Goal: Task Accomplishment & Management: Manage account settings

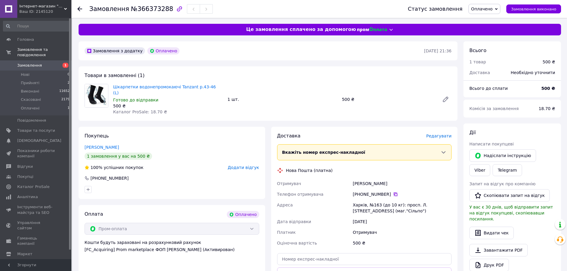
click at [393, 192] on icon at bounding box center [395, 194] width 5 height 5
drag, startPoint x: 391, startPoint y: 180, endPoint x: 352, endPoint y: 180, distance: 39.0
click at [352, 180] on div "[PERSON_NAME]" at bounding box center [402, 183] width 101 height 11
copy div "[PERSON_NAME]"
click at [355, 200] on div "Харків, №163 (до 10 кг): просп. Л. [STREET_ADDRESS] (маг."Сільпо")" at bounding box center [402, 208] width 101 height 17
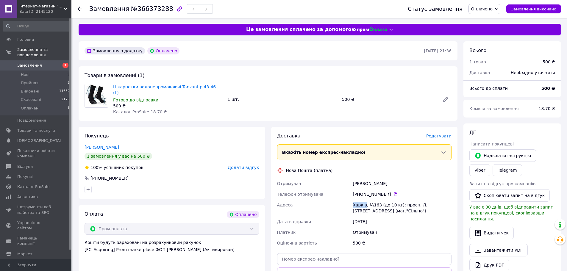
click at [355, 200] on div "Харків, №163 (до 10 кг): просп. Л. [STREET_ADDRESS] (маг."Сільпо")" at bounding box center [402, 208] width 101 height 17
copy div "Харків"
drag, startPoint x: 382, startPoint y: 255, endPoint x: 406, endPoint y: 254, distance: 23.2
click at [383, 255] on input "text" at bounding box center [364, 259] width 175 height 12
paste input "20451269278502"
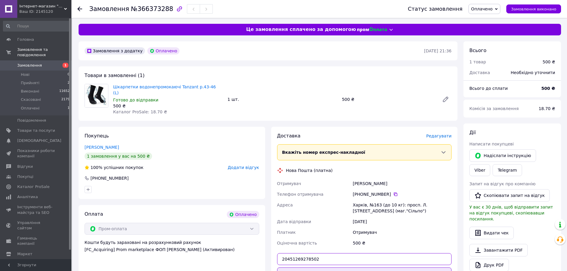
type input "20451269278502"
click at [387, 268] on button "Передати номер" at bounding box center [364, 274] width 175 height 12
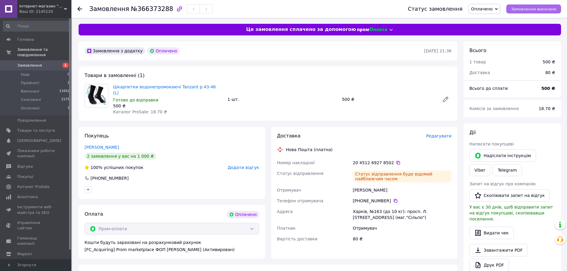
click at [545, 6] on button "Замовлення виконано" at bounding box center [533, 8] width 55 height 9
